Goal: Transaction & Acquisition: Purchase product/service

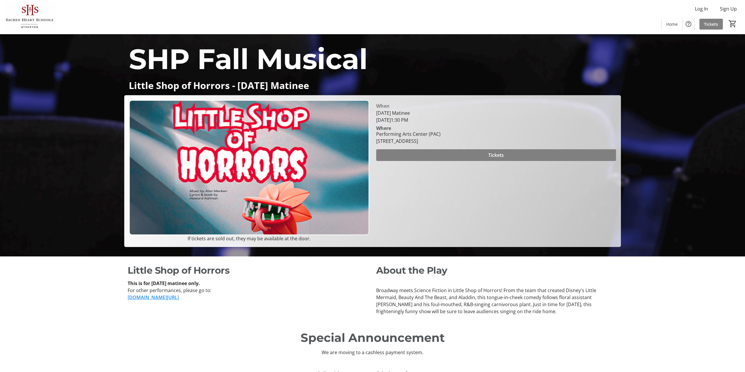
scroll to position [114, 0]
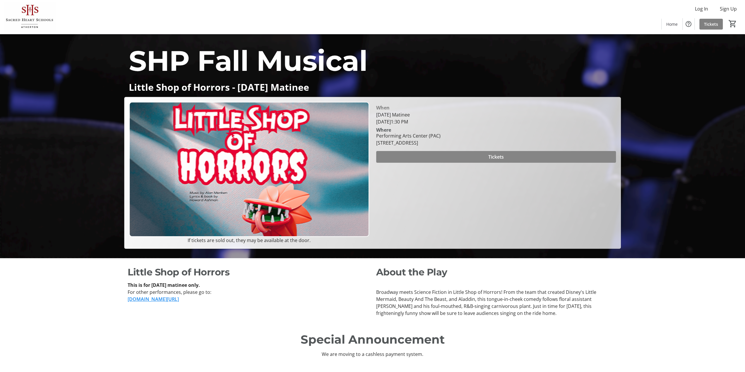
click at [428, 153] on span at bounding box center [496, 157] width 240 height 14
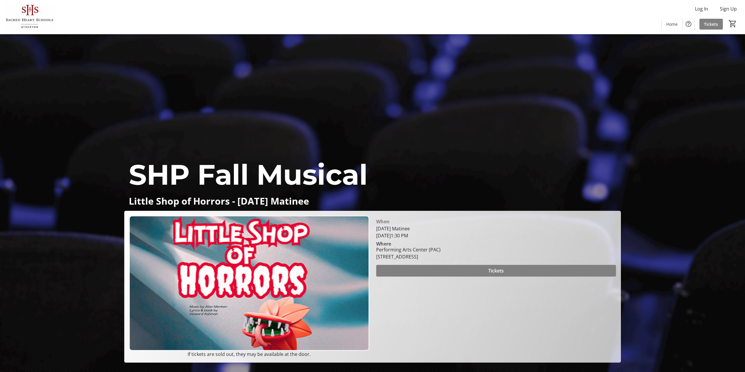
click at [242, 98] on div "SHP Fall Musical Little Shop of Horrors - [DATE] Matinee SHP Fall Musical Littl…" at bounding box center [372, 198] width 745 height 328
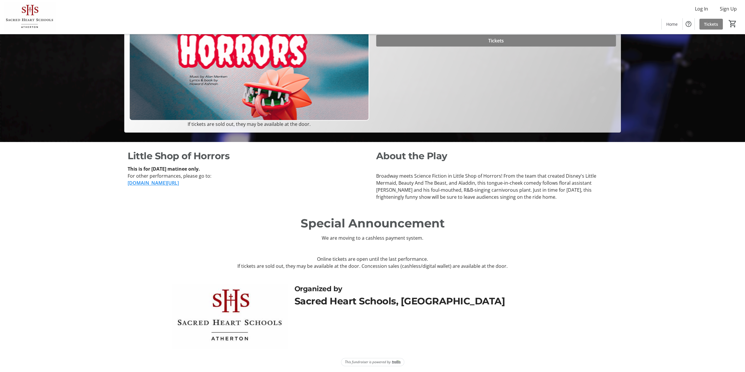
scroll to position [231, 0]
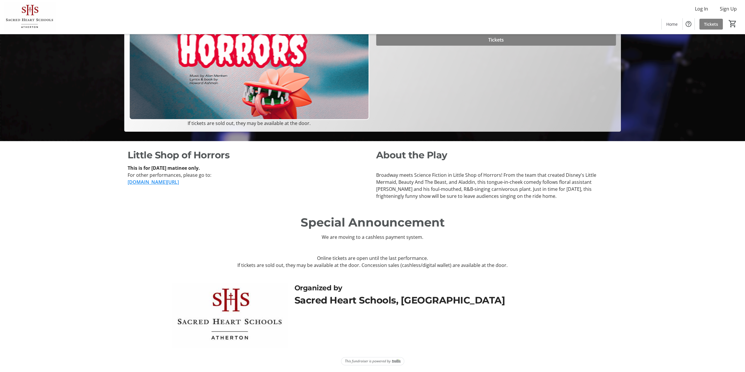
click at [258, 169] on p "This is for [DATE] matinee only." at bounding box center [248, 168] width 241 height 7
drag, startPoint x: 259, startPoint y: 169, endPoint x: 347, endPoint y: 141, distance: 92.0
click at [347, 141] on div "Little Shop of Horrors This is for Sunday matinee only. For other performances,…" at bounding box center [372, 174] width 745 height 66
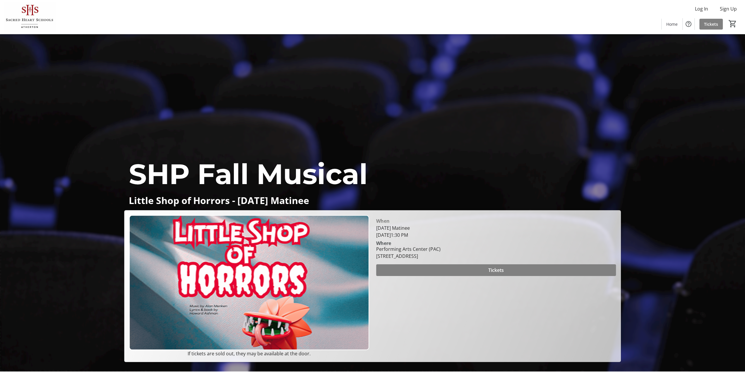
scroll to position [0, 0]
